Goal: Navigation & Orientation: Go to known website

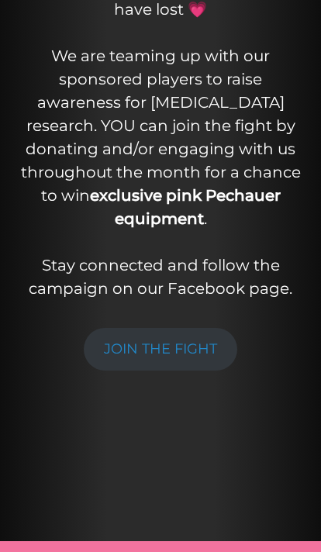
scroll to position [499, 0]
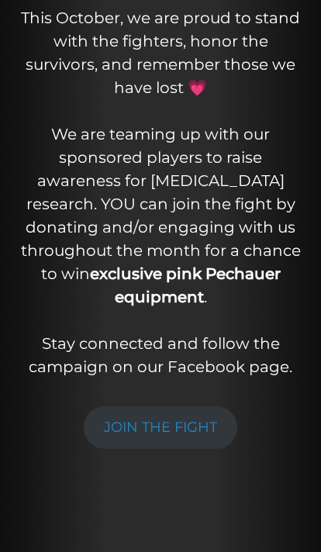
scroll to position [329, 0]
